Goal: Information Seeking & Learning: Learn about a topic

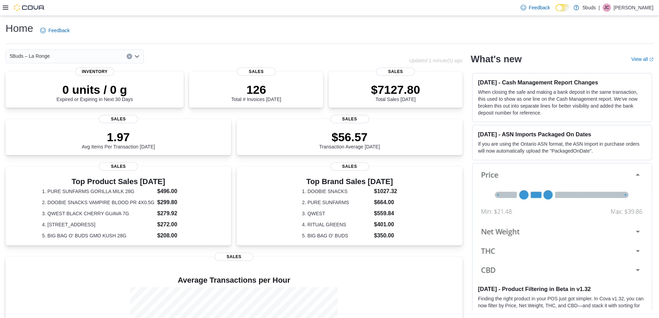
click at [6, 7] on icon at bounding box center [6, 8] width 6 height 6
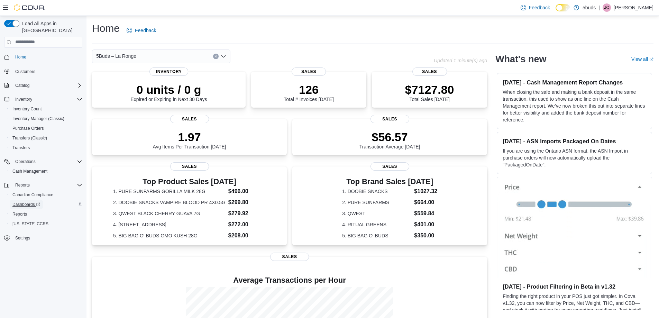
click at [26, 202] on span "Dashboards" at bounding box center [26, 205] width 28 height 6
click at [19, 211] on span "Reports" at bounding box center [19, 214] width 15 height 6
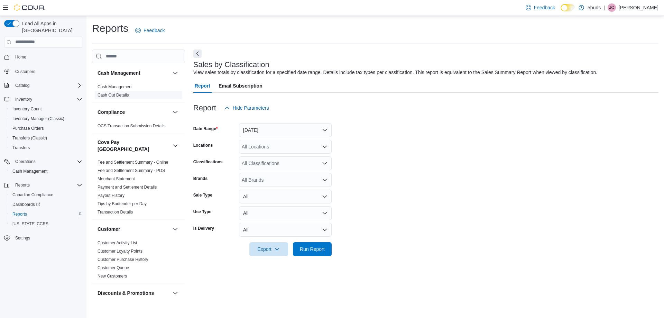
click at [125, 93] on link "Cash Out Details" at bounding box center [113, 95] width 31 height 5
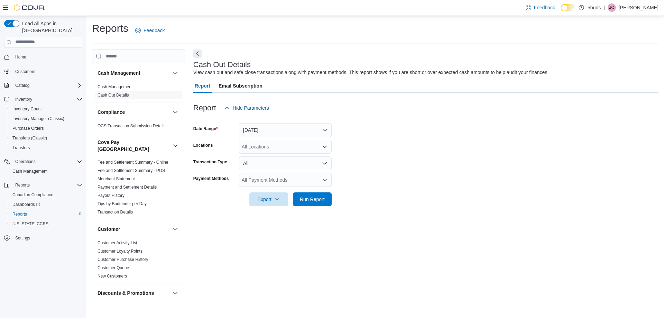
click at [307, 150] on div "All Locations" at bounding box center [285, 147] width 93 height 14
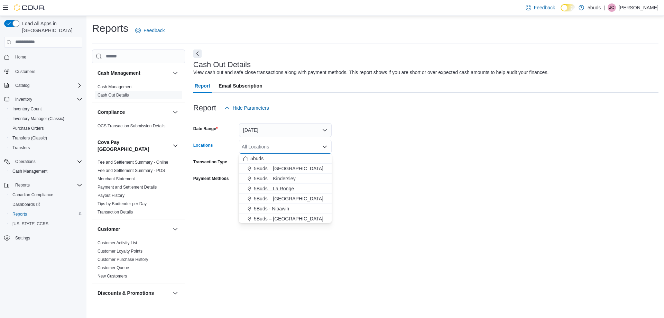
click at [282, 189] on span "5Buds – La Ronge" at bounding box center [274, 188] width 40 height 7
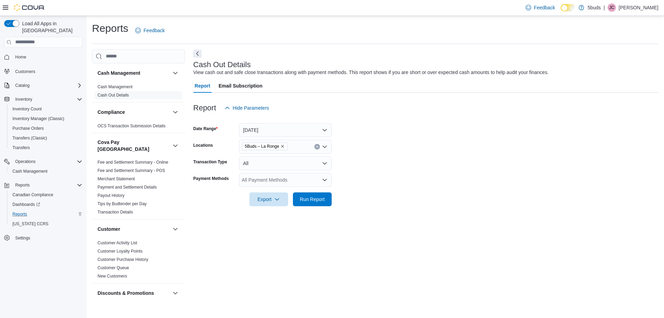
drag, startPoint x: 359, startPoint y: 131, endPoint x: 355, endPoint y: 130, distance: 4.2
click at [357, 130] on form "Date Range Today Locations 5Buds – La Ronge Transaction Type All Payment Method…" at bounding box center [425, 160] width 465 height 91
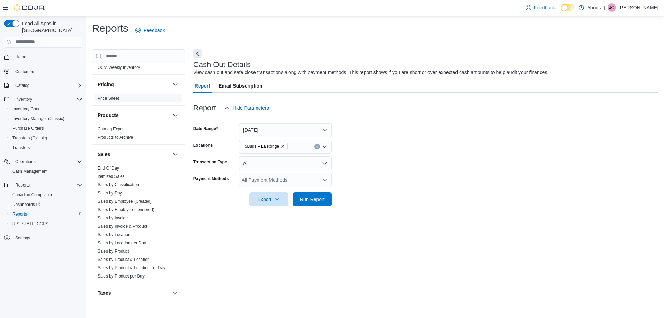
scroll to position [509, 0]
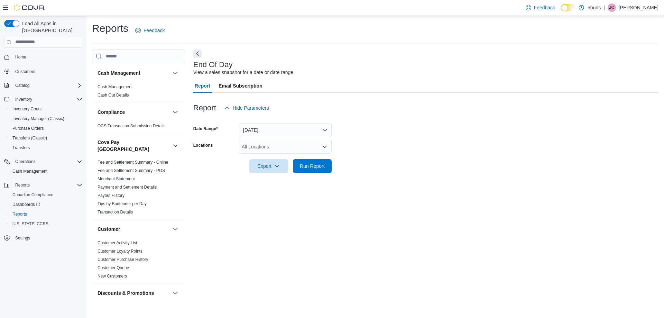
drag, startPoint x: 293, startPoint y: 106, endPoint x: 307, endPoint y: 79, distance: 30.2
click at [307, 79] on div "Report Email Subscription" at bounding box center [425, 86] width 465 height 14
click at [256, 148] on div "All Locations" at bounding box center [285, 147] width 93 height 14
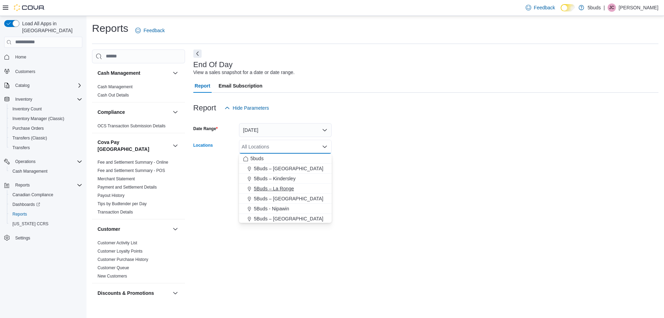
click at [288, 184] on button "5Buds – La Ronge" at bounding box center [285, 189] width 93 height 10
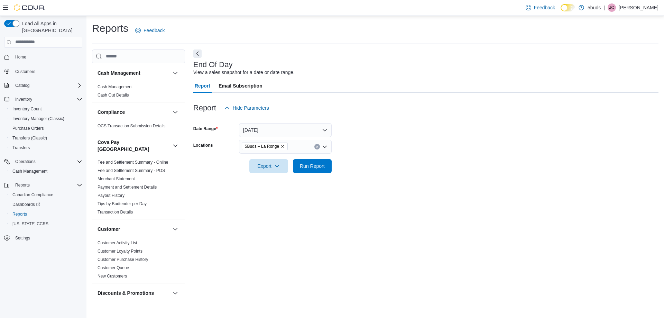
drag, startPoint x: 392, startPoint y: 160, endPoint x: 248, endPoint y: 141, distance: 145.1
click at [392, 159] on form "Date Range Today Locations 5Buds – La Ronge Export Run Report" at bounding box center [425, 144] width 465 height 58
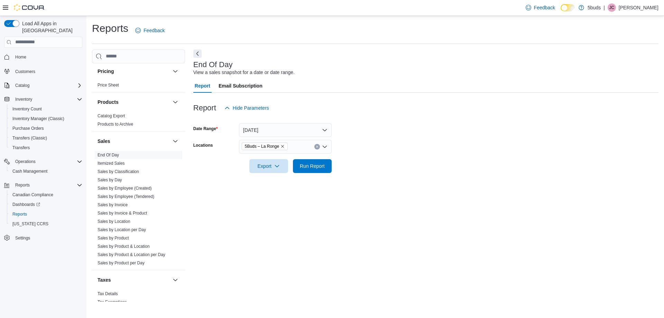
scroll to position [509, 0]
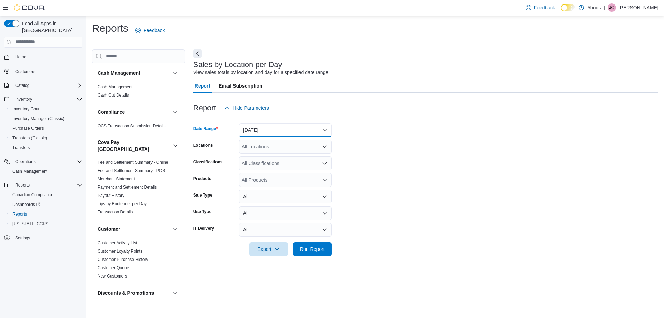
click at [287, 129] on button "Yesterday" at bounding box center [285, 130] width 93 height 14
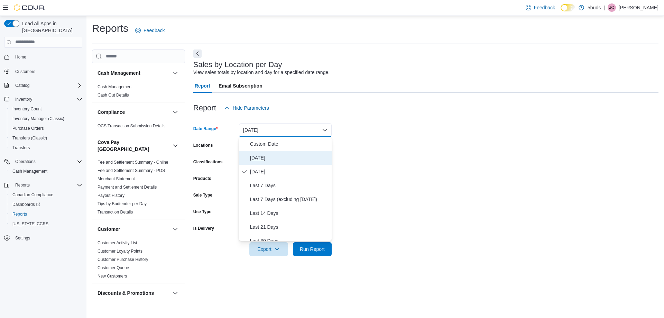
click at [270, 155] on span "[DATE]" at bounding box center [289, 158] width 79 height 8
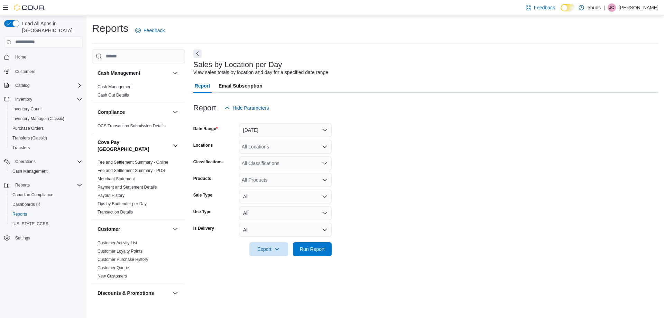
click at [410, 169] on form "Date Range Today Locations All Locations Classifications All Classifications Pr…" at bounding box center [425, 185] width 465 height 141
click at [313, 145] on div "All Locations" at bounding box center [285, 147] width 93 height 14
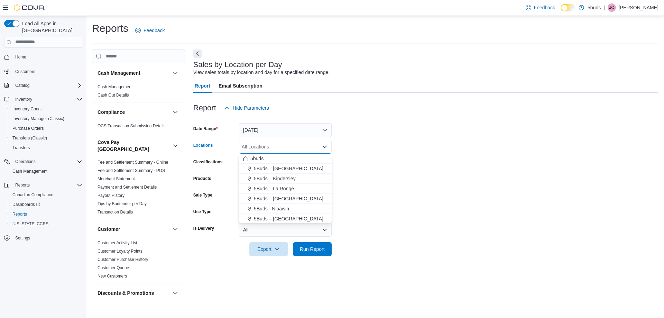
click at [274, 189] on span "5Buds – La Ronge" at bounding box center [274, 188] width 40 height 7
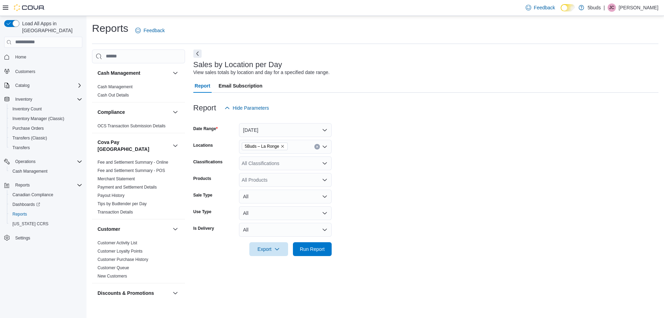
drag, startPoint x: 402, startPoint y: 185, endPoint x: 350, endPoint y: 176, distance: 53.3
click at [402, 185] on form "Date Range Today Locations 5Buds – La Ronge Classifications All Classifications…" at bounding box center [425, 185] width 465 height 141
click at [261, 163] on div "All Classifications" at bounding box center [285, 163] width 93 height 14
click at [272, 194] on span "DRIED CANNABIS" at bounding box center [277, 195] width 41 height 7
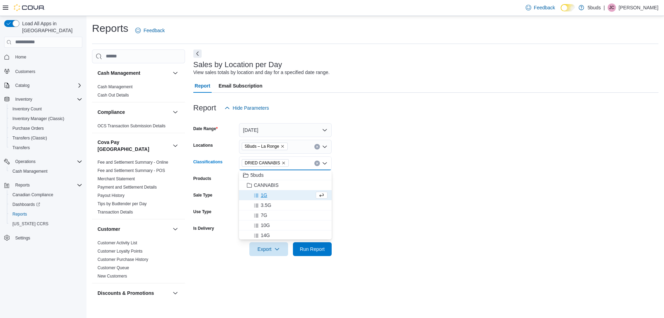
drag, startPoint x: 406, startPoint y: 206, endPoint x: 403, endPoint y: 200, distance: 6.5
click at [406, 205] on form "Date Range Today Locations 5Buds – La Ronge Classifications DRIED CANNABIS Comb…" at bounding box center [425, 185] width 465 height 141
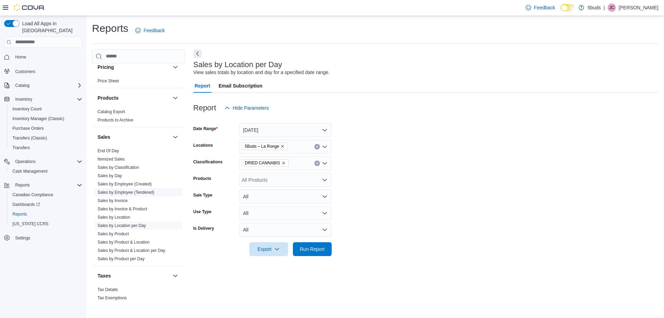
scroll to position [509, 0]
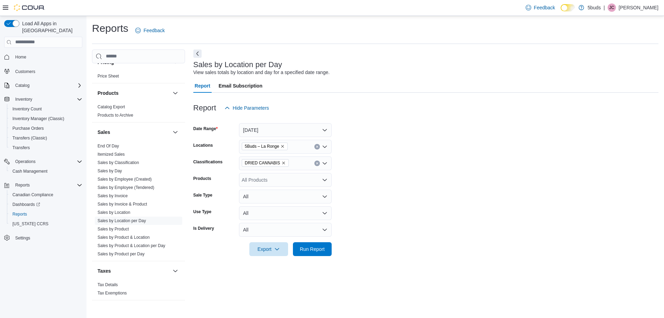
click at [318, 164] on icon "Clear input" at bounding box center [317, 163] width 2 height 2
click at [412, 164] on form "Date Range Today Locations 5Buds – La Ronge Classifications All Classifications…" at bounding box center [425, 185] width 465 height 141
drag, startPoint x: 127, startPoint y: 206, endPoint x: 208, endPoint y: 252, distance: 93.0
click at [227, 261] on div at bounding box center [425, 260] width 465 height 8
click at [325, 128] on button "[DATE]" at bounding box center [285, 130] width 93 height 14
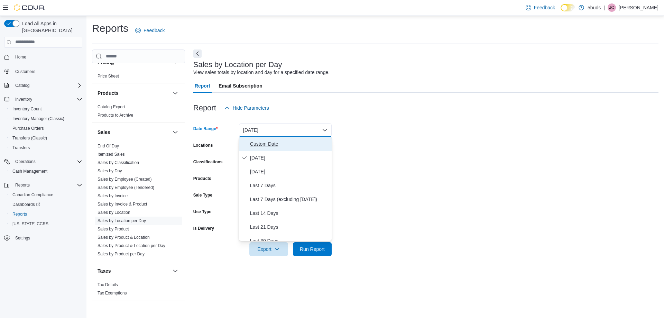
click at [267, 144] on span "Custom Date" at bounding box center [289, 144] width 79 height 8
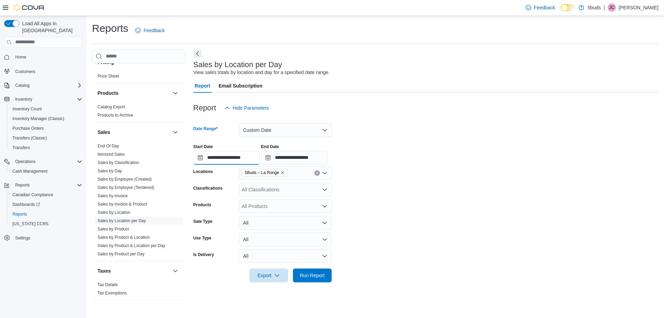
click at [224, 160] on input "**********" at bounding box center [226, 158] width 66 height 14
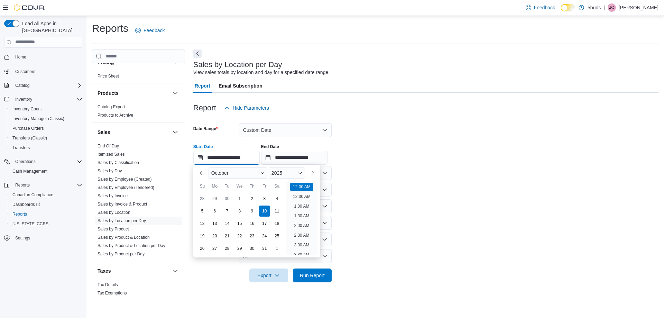
scroll to position [21, 0]
click at [243, 195] on div "1" at bounding box center [239, 198] width 12 height 12
type input "**********"
click at [390, 169] on form "**********" at bounding box center [425, 198] width 465 height 167
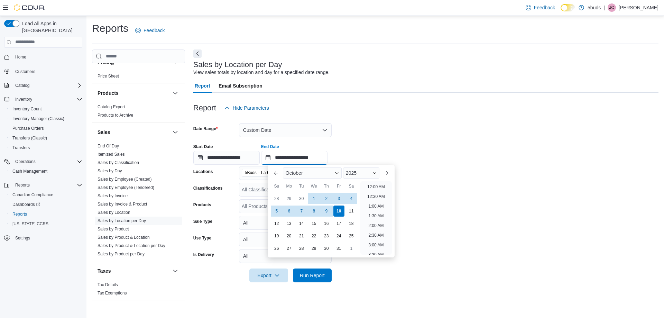
click at [318, 157] on input "**********" at bounding box center [294, 158] width 66 height 14
click at [337, 210] on div "10" at bounding box center [339, 211] width 12 height 12
drag, startPoint x: 400, startPoint y: 115, endPoint x: 390, endPoint y: 125, distance: 13.9
click at [400, 116] on div "**********" at bounding box center [425, 192] width 465 height 198
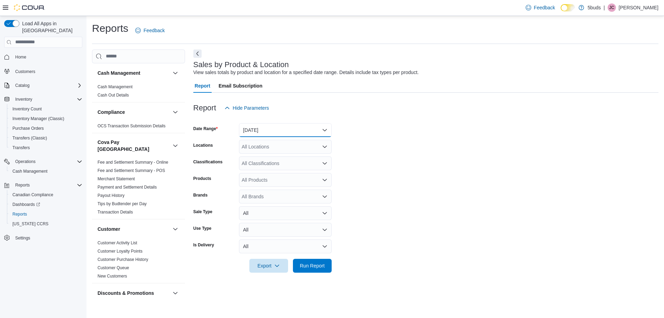
click at [291, 130] on button "[DATE]" at bounding box center [285, 130] width 93 height 14
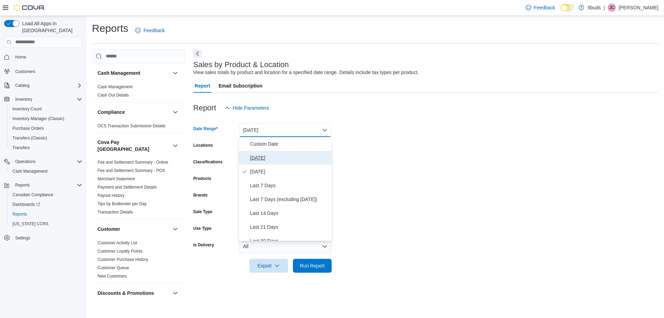
click at [269, 159] on span "[DATE]" at bounding box center [289, 158] width 79 height 8
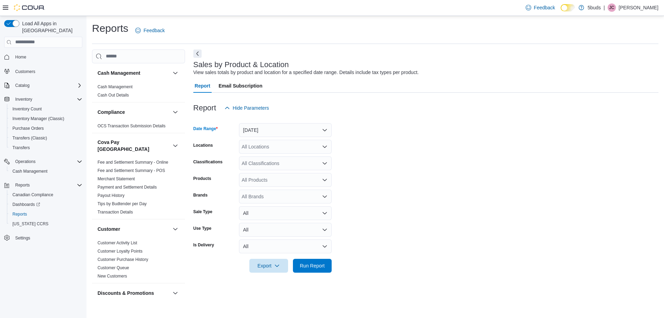
click at [300, 147] on div "All Locations" at bounding box center [285, 147] width 93 height 14
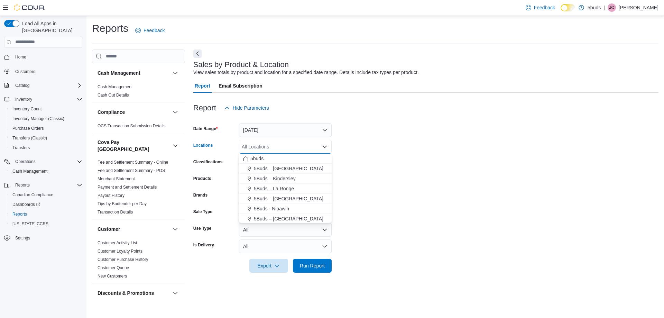
click at [280, 188] on span "5Buds – La Ronge" at bounding box center [274, 188] width 40 height 7
drag, startPoint x: 407, startPoint y: 193, endPoint x: 356, endPoint y: 182, distance: 52.7
click at [407, 192] on form "Date Range [DATE] Locations 5Buds – [GEOGRAPHIC_DATA] Combo box. Selected. 5Bud…" at bounding box center [425, 194] width 465 height 158
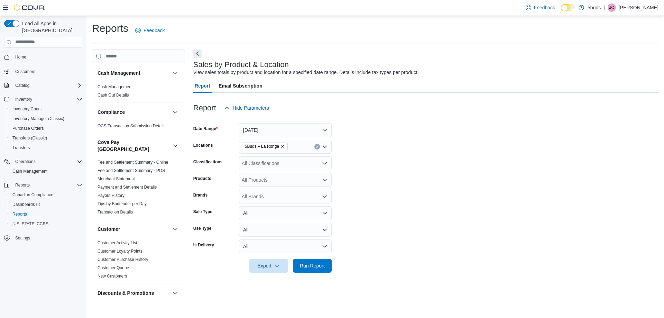
click at [290, 165] on div "All Classifications" at bounding box center [285, 163] width 93 height 14
click at [284, 194] on span "DRIED CANNABIS" at bounding box center [277, 195] width 41 height 7
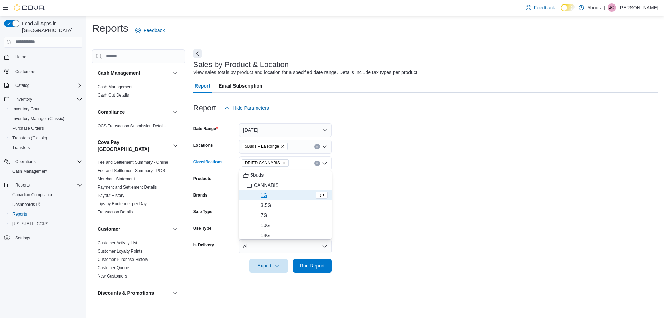
click at [373, 194] on form "Date Range [DATE] Locations 5Buds – La Ronge Classifications DRIED CANNABIS Com…" at bounding box center [425, 194] width 465 height 158
